Goal: Find specific fact: Find contact information

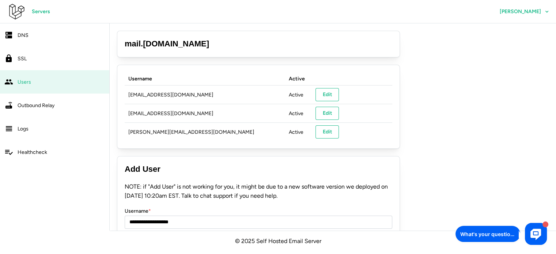
click at [135, 133] on td "[PERSON_NAME][EMAIL_ADDRESS][DOMAIN_NAME]" at bounding box center [205, 132] width 160 height 19
copy td "[PERSON_NAME]"
click at [179, 45] on h3 "mail . [DOMAIN_NAME]" at bounding box center [259, 43] width 268 height 11
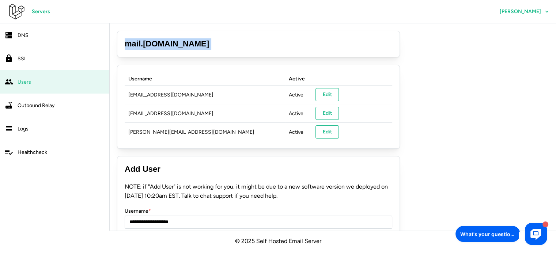
click at [179, 45] on h3 "mail . [DOMAIN_NAME]" at bounding box center [259, 43] width 268 height 11
copy h3 "mail . [DOMAIN_NAME]"
click at [505, 70] on div "**********" at bounding box center [333, 156] width 446 height 267
